Goal: Submit feedback/report problem

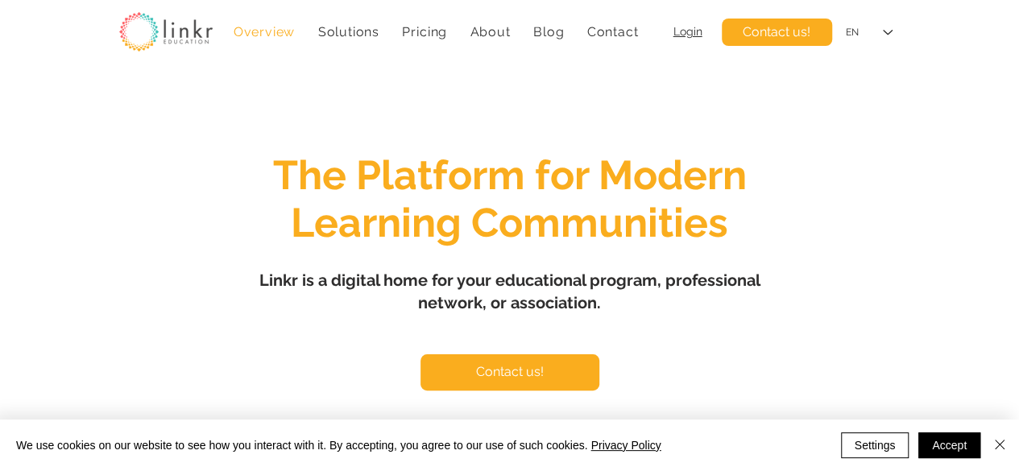
click at [799, 34] on span "Contact us!" at bounding box center [777, 32] width 68 height 18
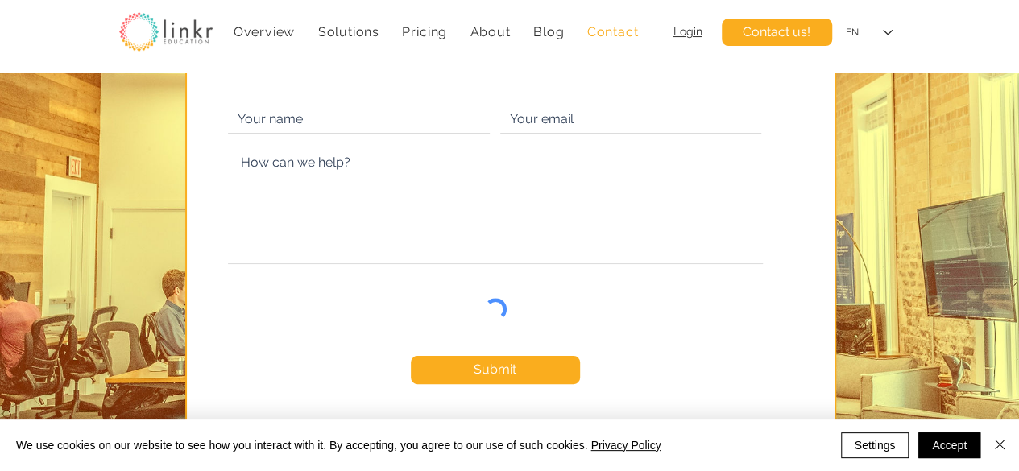
scroll to position [167, 0]
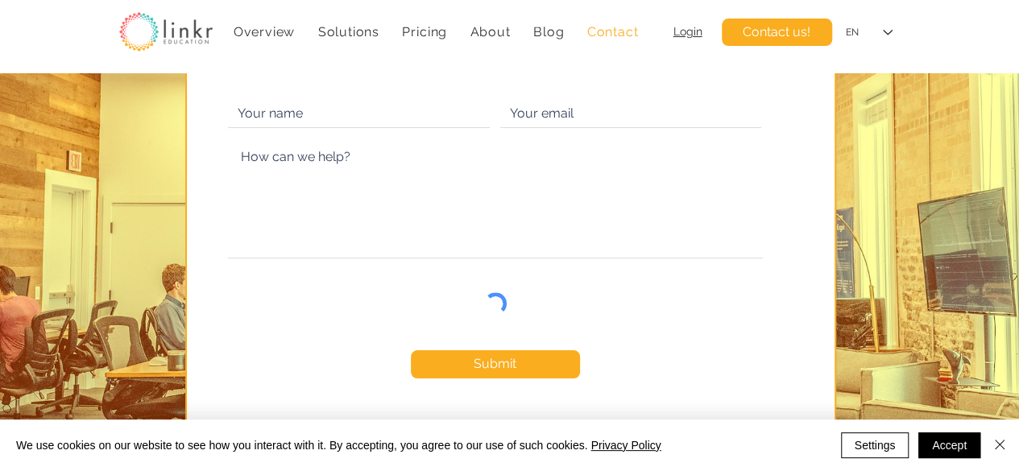
click at [565, 128] on form "Submit Thanks for submitting!" at bounding box center [495, 263] width 561 height 344
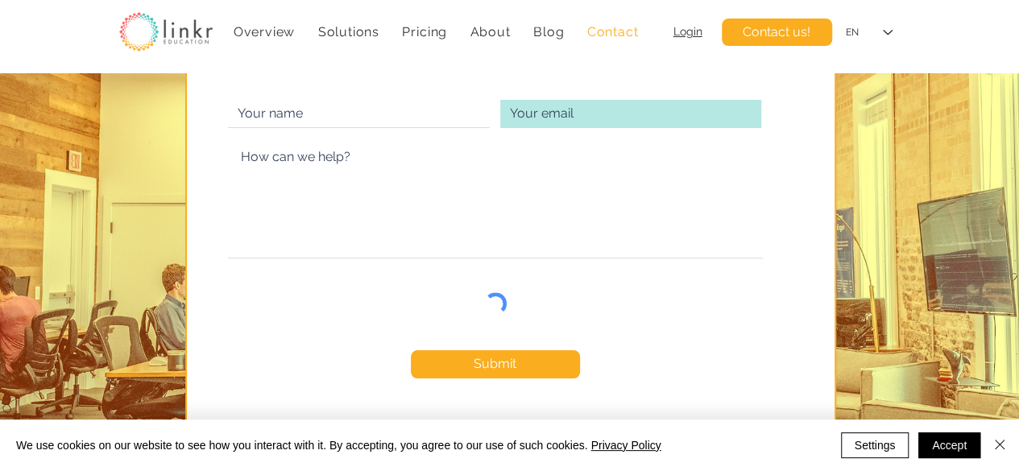
click at [546, 120] on input "main content" at bounding box center [630, 114] width 261 height 28
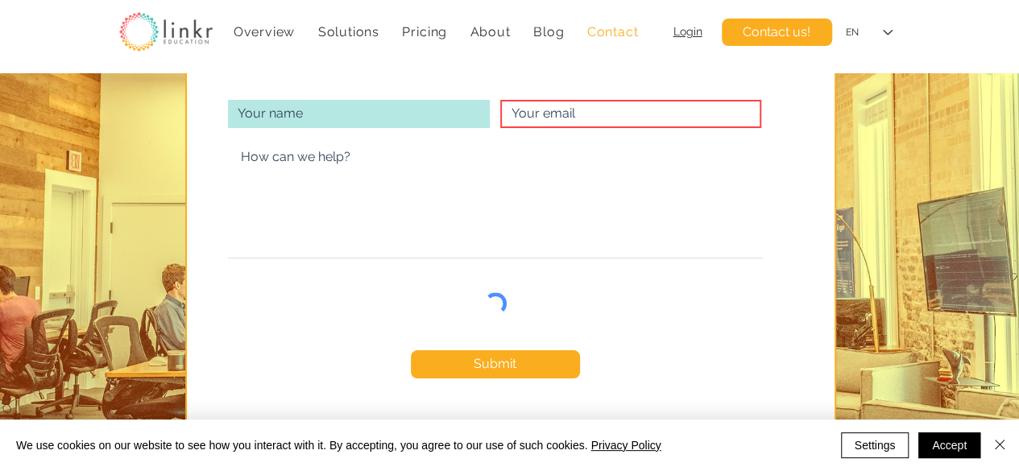
click at [343, 117] on input "main content" at bounding box center [359, 114] width 262 height 28
type input "Wix Security Support"
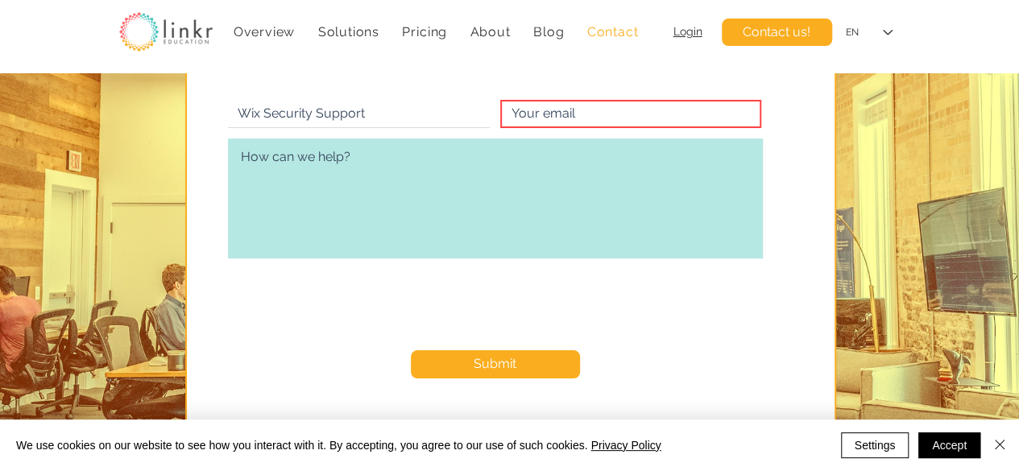
click at [290, 151] on textarea "main content" at bounding box center [495, 199] width 535 height 120
paste textarea "Lore Ipsumdol, Sit ametcons adipiscing eli seddoeiu temporincidi utlaboreetd ma…"
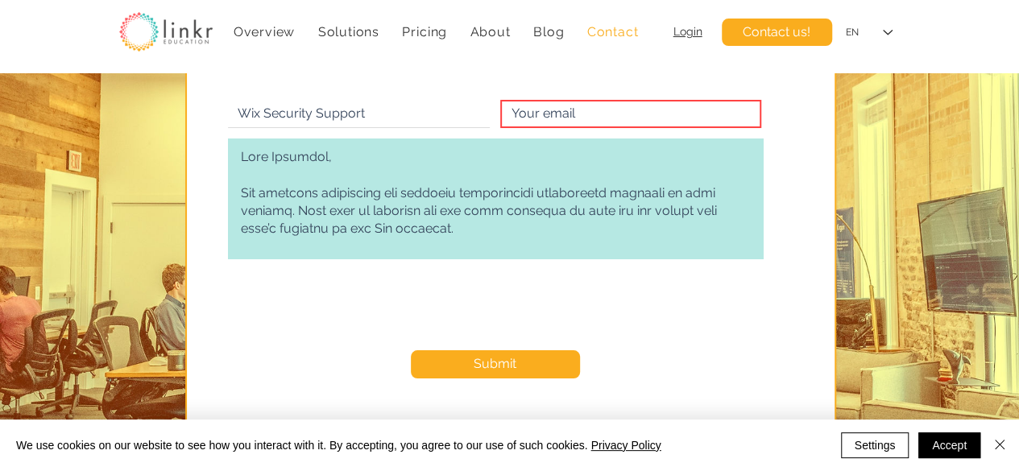
scroll to position [412, 0]
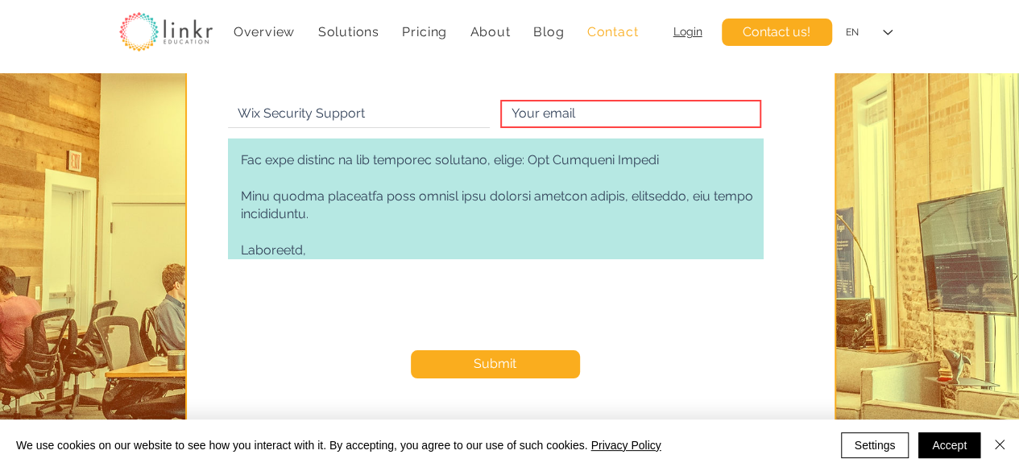
type textarea "Lore Ipsumdol, Sit ametcons adipiscing eli seddoeiu temporincidi utlaboreetd ma…"
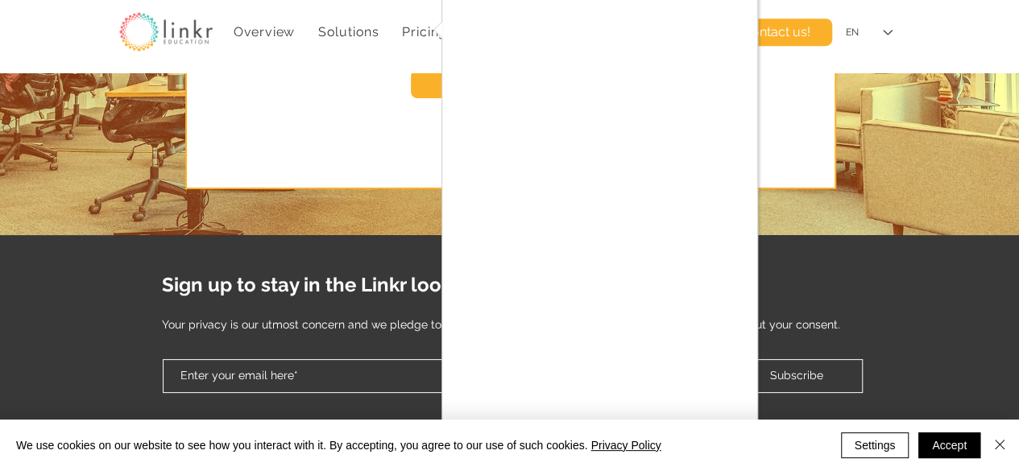
scroll to position [451, 0]
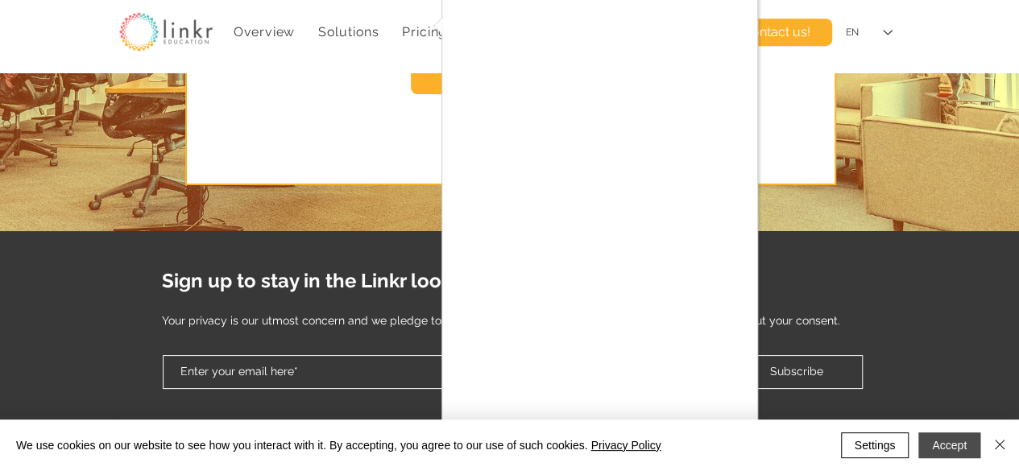
click at [938, 441] on button "Accept" at bounding box center [950, 446] width 62 height 26
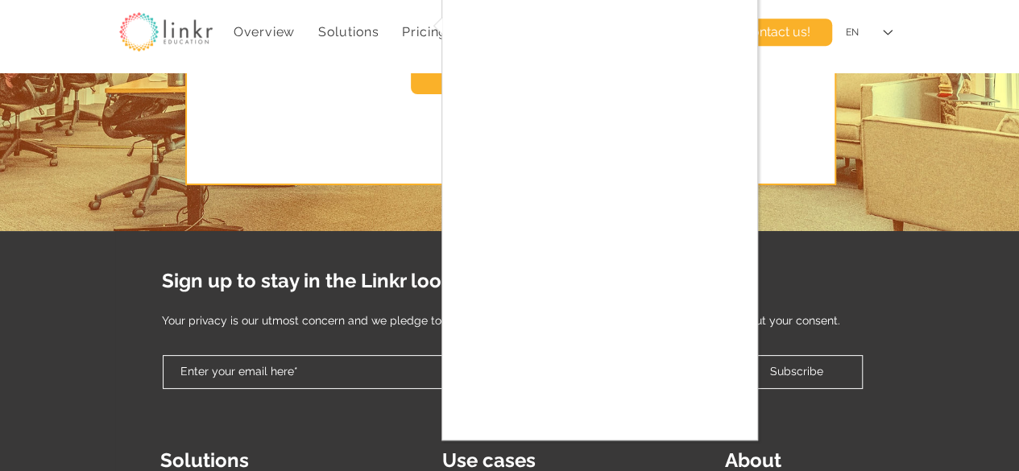
checkbox input "true"
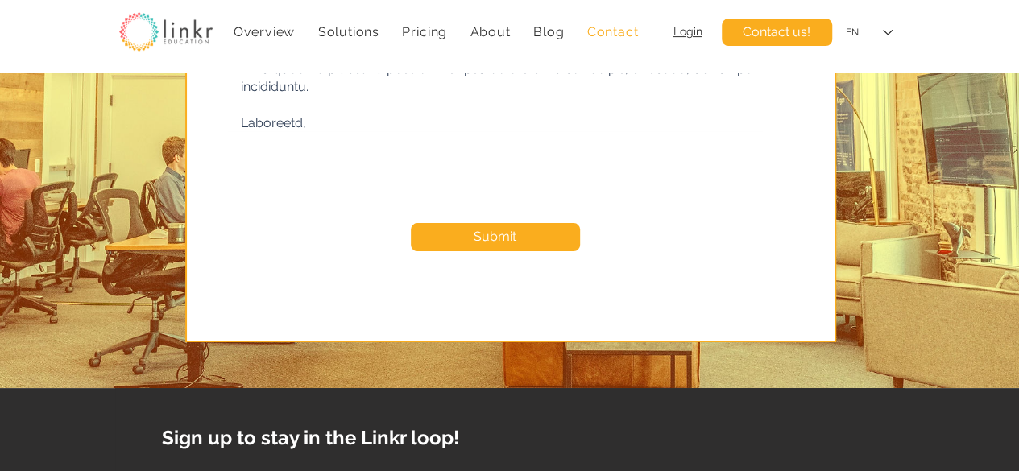
click at [458, 238] on button "Submit" at bounding box center [495, 237] width 169 height 28
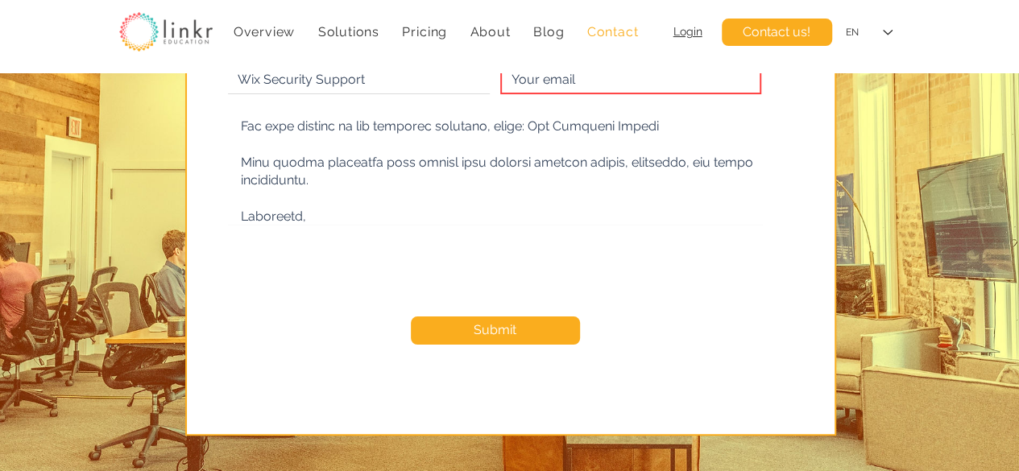
scroll to position [194, 0]
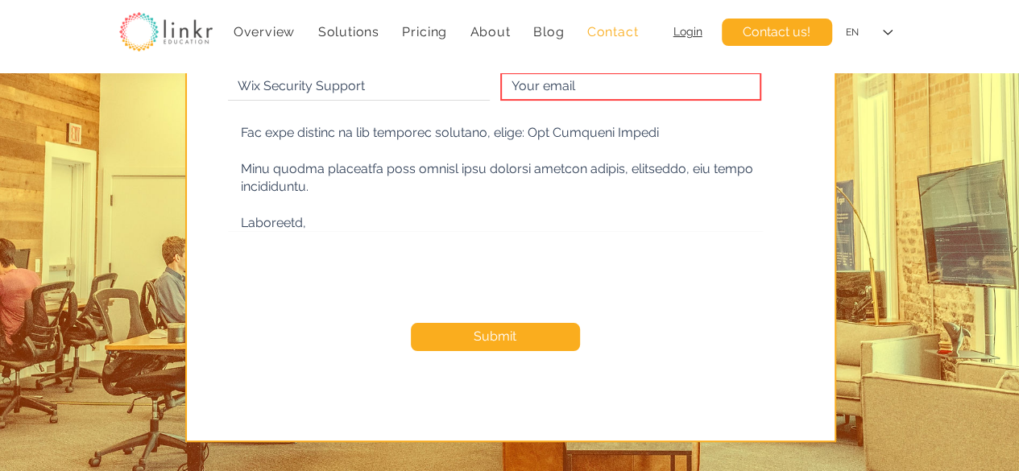
click at [562, 101] on form "Wix Security Support Submit Thanks for submitting!" at bounding box center [495, 236] width 561 height 344
click at [542, 95] on input "main content" at bounding box center [630, 87] width 261 height 28
type input "[EMAIL_ADDRESS][DOMAIN_NAME]"
click at [463, 338] on button "Submit" at bounding box center [495, 337] width 169 height 28
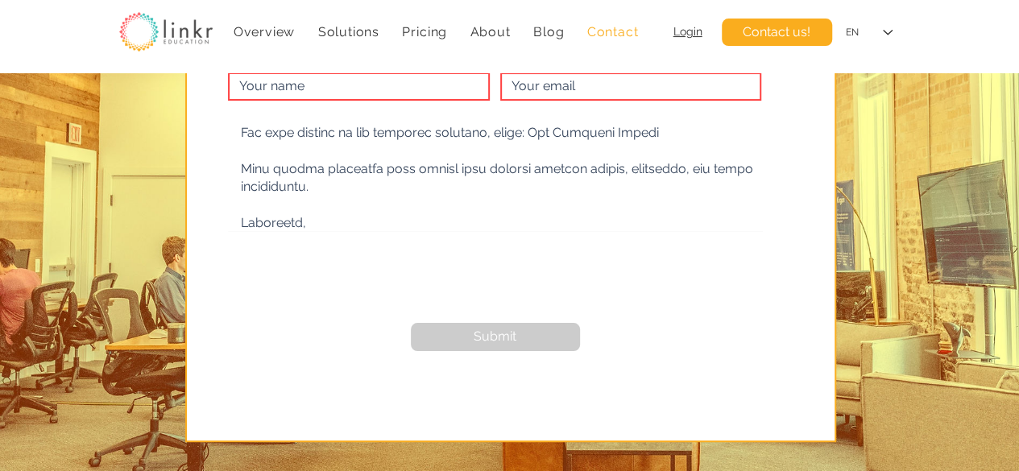
checkbox input "false"
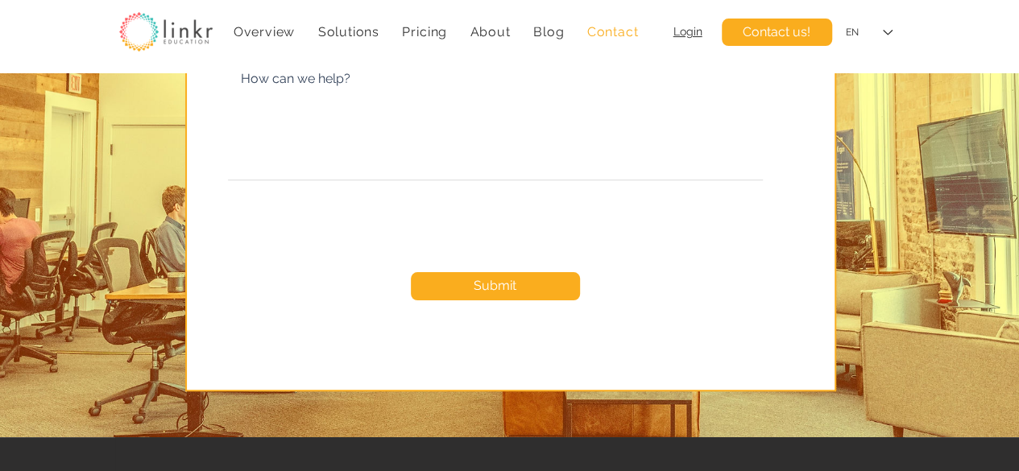
scroll to position [0, 0]
